Goal: Information Seeking & Learning: Check status

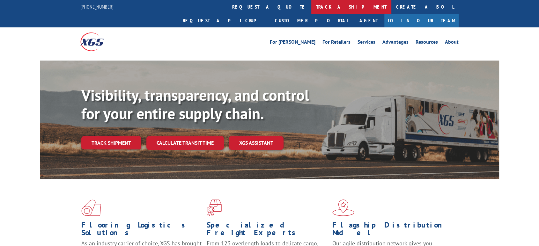
click at [311, 9] on link "track a shipment" at bounding box center [351, 7] width 80 height 14
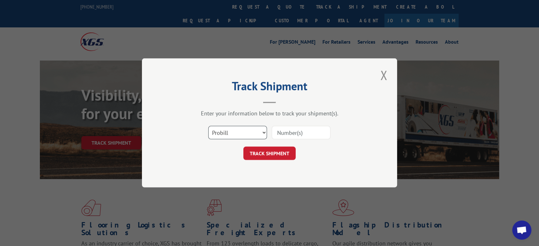
drag, startPoint x: 248, startPoint y: 130, endPoint x: 248, endPoint y: 135, distance: 4.1
click at [248, 130] on select "Select category... Probill BOL PO" at bounding box center [237, 132] width 59 height 13
select select "bol"
click at [208, 126] on select "Select category... Probill BOL PO" at bounding box center [237, 132] width 59 height 13
click at [292, 136] on input at bounding box center [301, 132] width 59 height 13
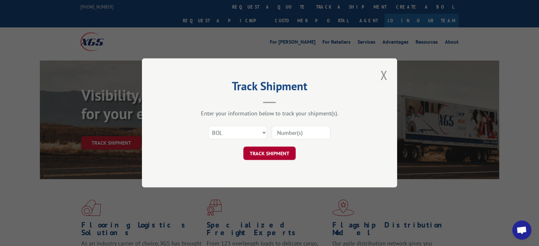
paste input "2821815"
type input "2821815"
click at [281, 156] on button "TRACK SHIPMENT" at bounding box center [269, 153] width 52 height 13
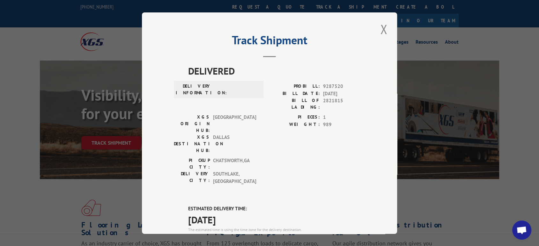
drag, startPoint x: 373, startPoint y: 210, endPoint x: 390, endPoint y: 109, distance: 102.4
click at [373, 210] on div "Track Shipment DELIVERED DELIVERY INFORMATION: PROBILL: 9287520 BILL DATE: [DAT…" at bounding box center [269, 123] width 255 height 222
click at [380, 29] on button "Close modal" at bounding box center [383, 29] width 11 height 18
